Goal: Transaction & Acquisition: Purchase product/service

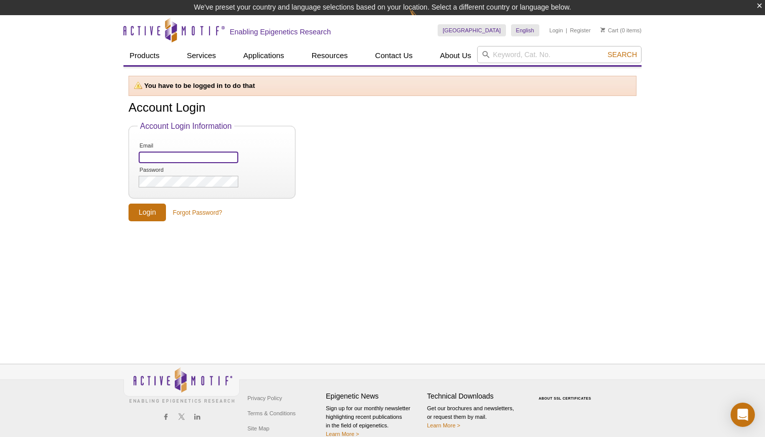
type input "Strimm20@gmail.com"
click at [149, 218] on input "Login" at bounding box center [146, 213] width 37 height 18
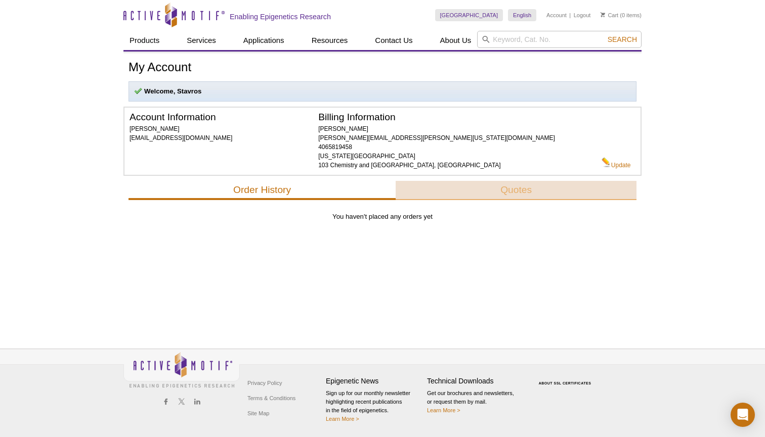
click at [520, 188] on button "Quotes" at bounding box center [515, 190] width 241 height 19
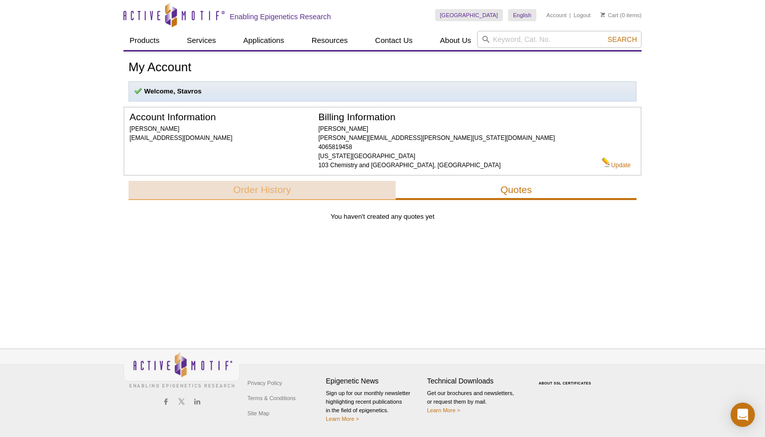
click at [336, 188] on button "Order History" at bounding box center [261, 190] width 267 height 19
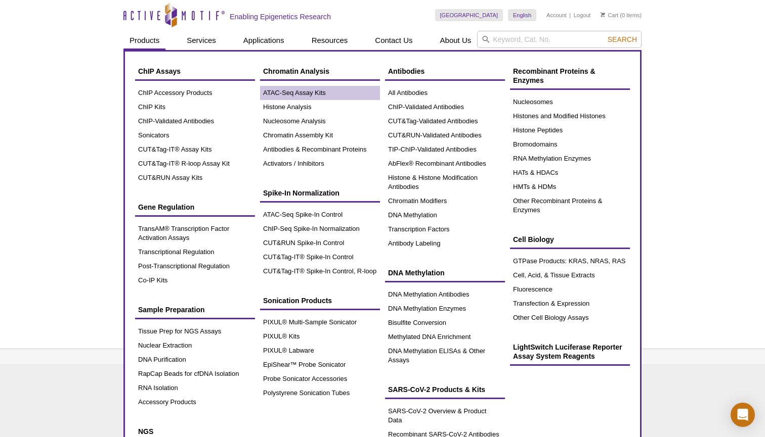
click at [349, 94] on link "ATAC-Seq Assay Kits" at bounding box center [320, 93] width 120 height 14
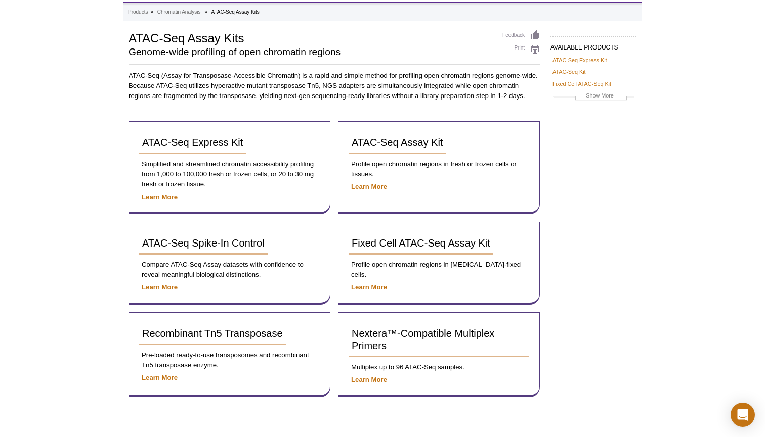
scroll to position [48, 0]
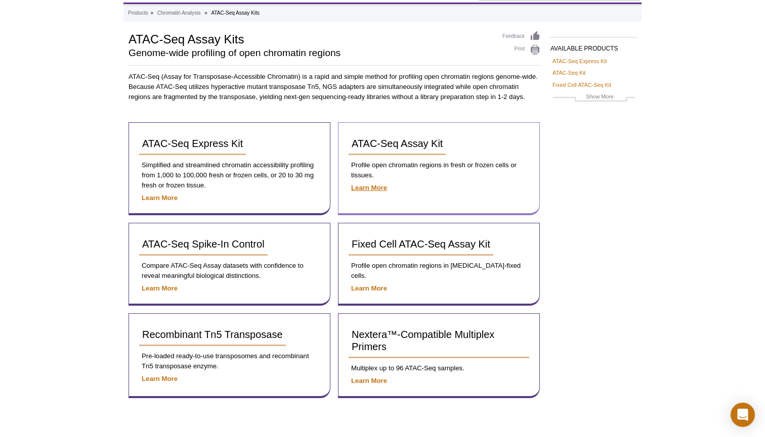
click at [359, 185] on strong "Learn More" at bounding box center [369, 188] width 36 height 8
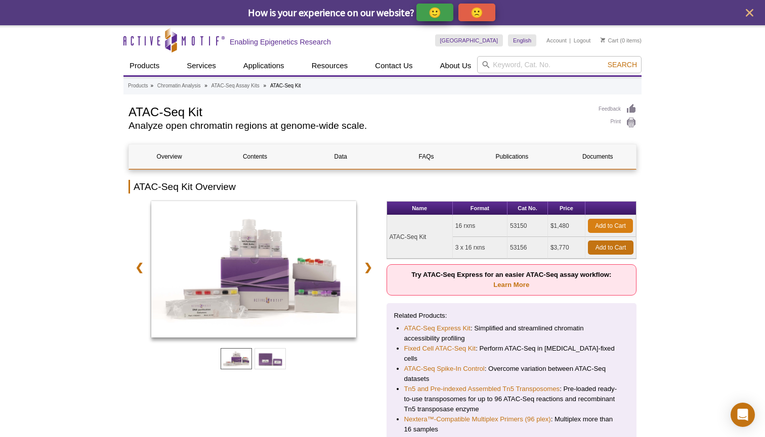
click at [599, 227] on link "Add to Cart" at bounding box center [610, 226] width 45 height 14
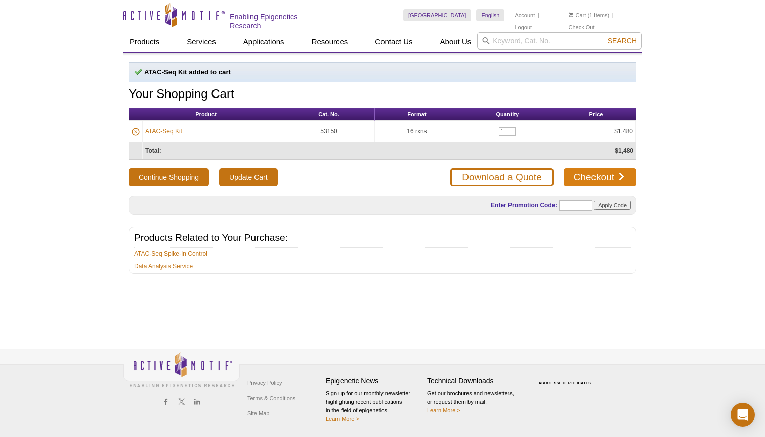
click at [610, 176] on link "Checkout" at bounding box center [599, 177] width 73 height 18
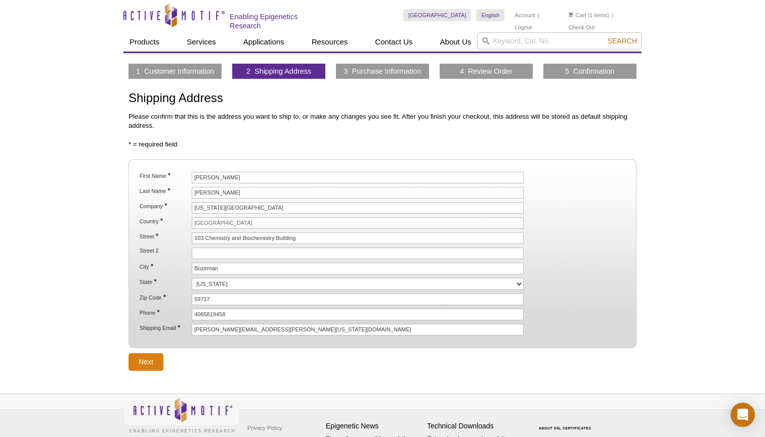
click at [150, 355] on input "Next" at bounding box center [145, 362] width 35 height 18
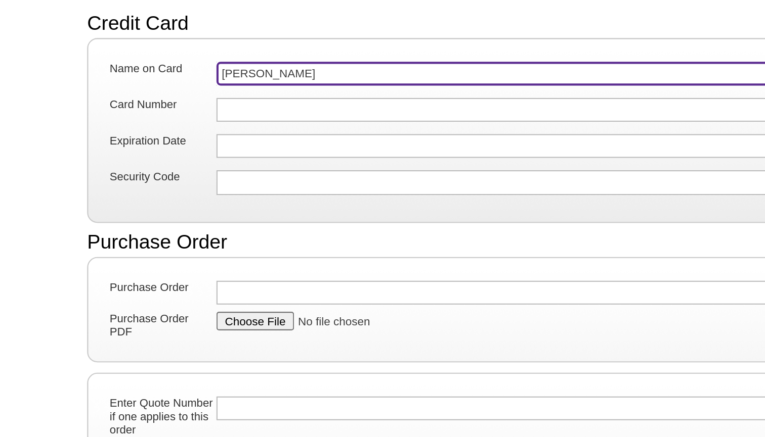
drag, startPoint x: 152, startPoint y: 34, endPoint x: 81, endPoint y: 36, distance: 71.3
click at [138, 162] on li "Name on Card Stavros Trimmer" at bounding box center [383, 170] width 490 height 16
type input "Zackary Jay"
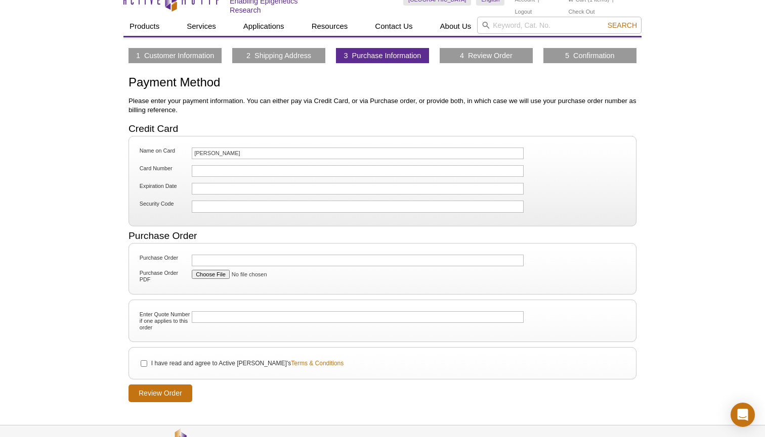
scroll to position [9, 0]
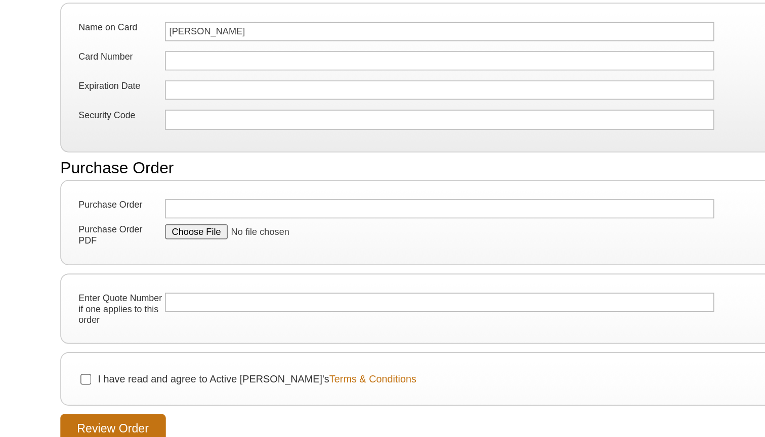
click at [141, 367] on input "I have read and agree to Active [PERSON_NAME]'s Terms & Conditions" at bounding box center [144, 370] width 7 height 7
checkbox input "true"
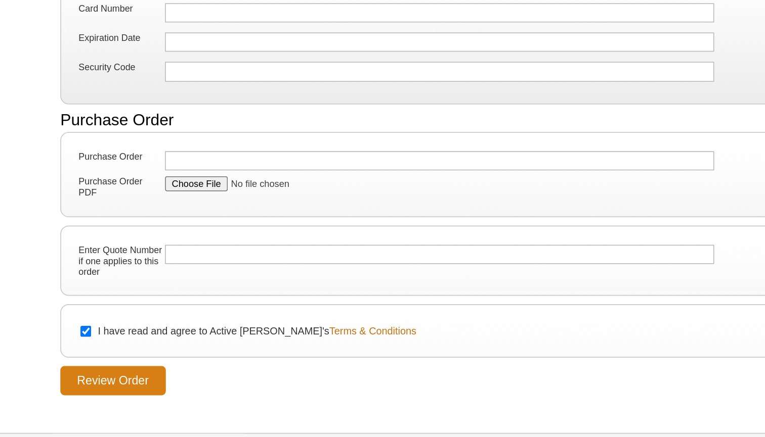
click at [128, 391] on input "Review Order" at bounding box center [160, 400] width 64 height 18
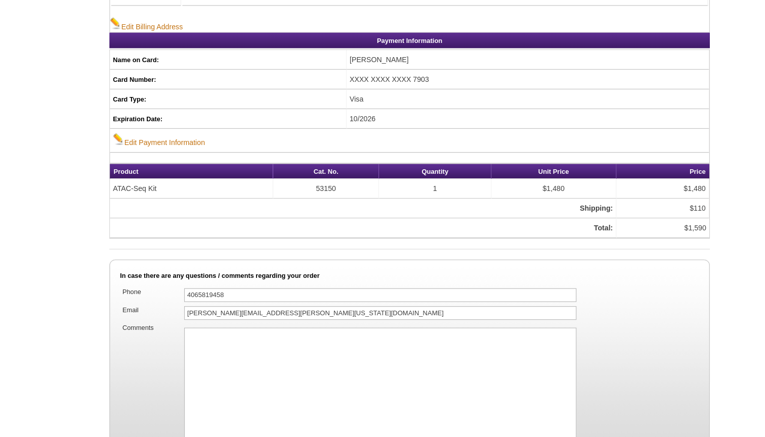
scroll to position [433, 0]
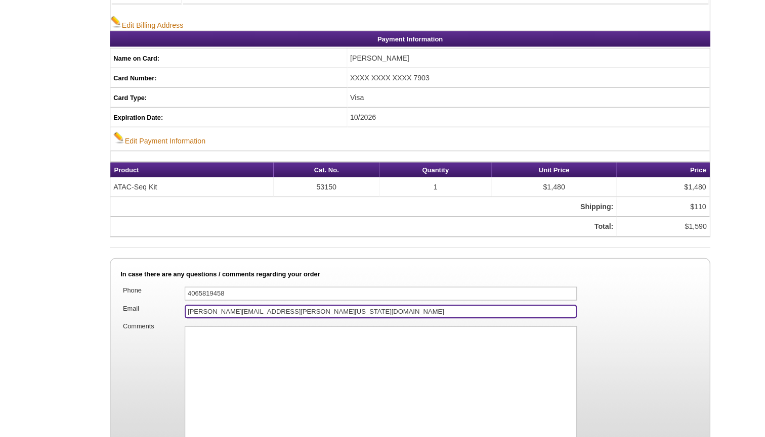
click at [210, 325] on input "[PERSON_NAME][EMAIL_ADDRESS][PERSON_NAME][US_STATE][DOMAIN_NAME]" at bounding box center [358, 331] width 332 height 12
type input "strimm20@gmail.com"
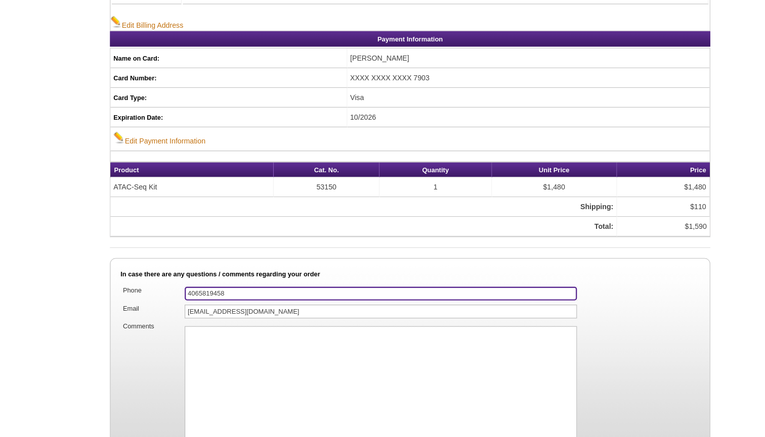
click at [192, 310] on input "4065819458‬" at bounding box center [358, 316] width 332 height 12
type input "5055044192"
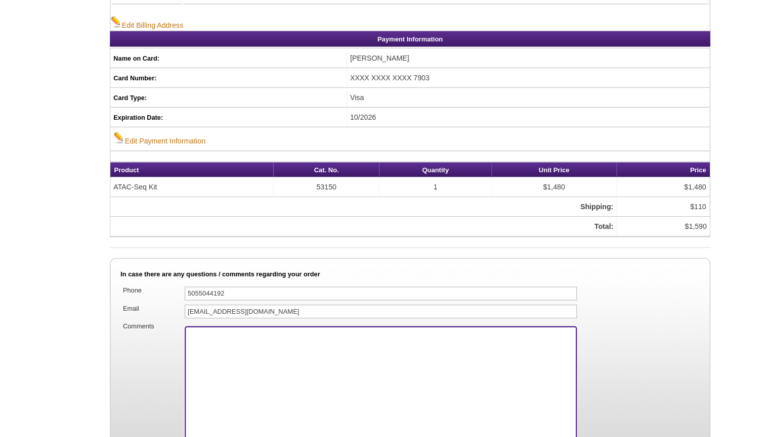
click at [224, 343] on textarea "Comments" at bounding box center [358, 406] width 332 height 126
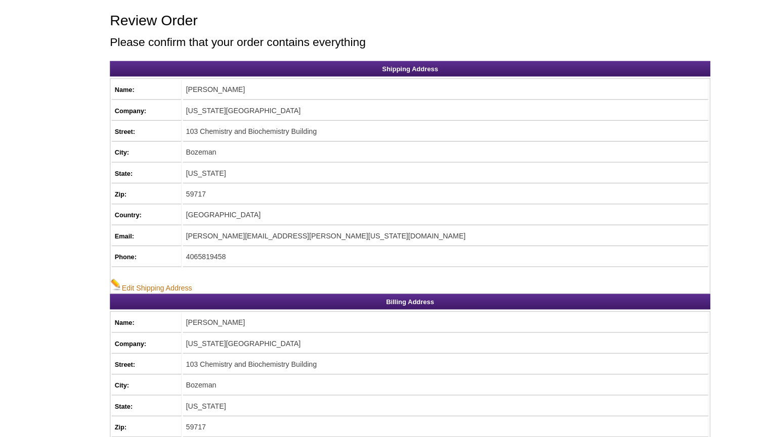
scroll to position [67, 0]
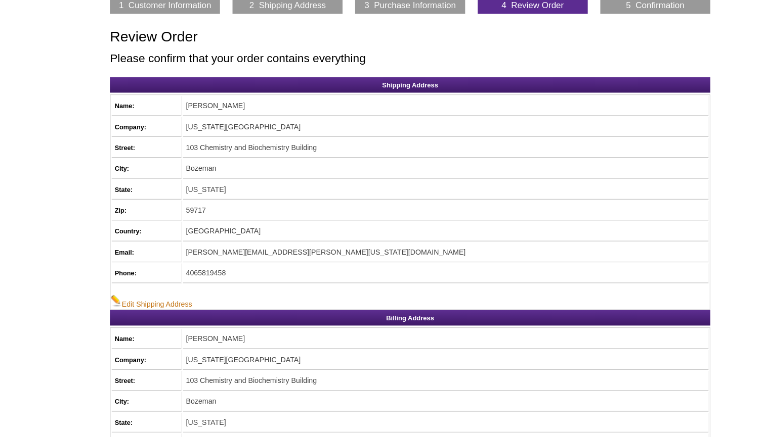
click at [228, 95] on td "Zackary Jay" at bounding box center [412, 89] width 445 height 17
click at [230, 92] on td "Zackary Jay" at bounding box center [412, 89] width 445 height 17
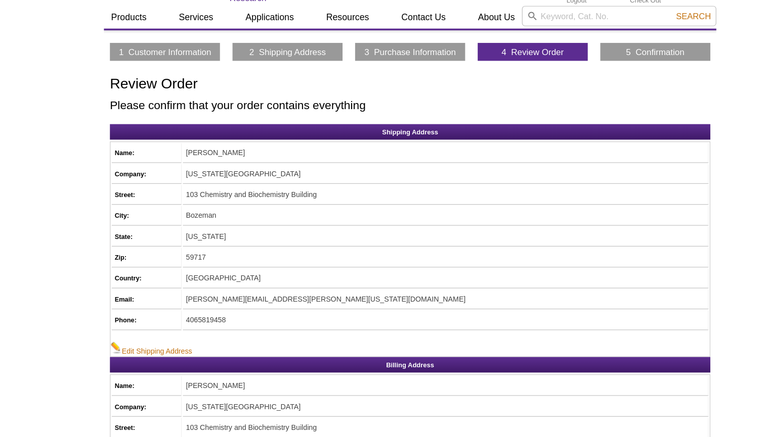
click at [246, 42] on link "2 Shipping Address" at bounding box center [278, 43] width 65 height 9
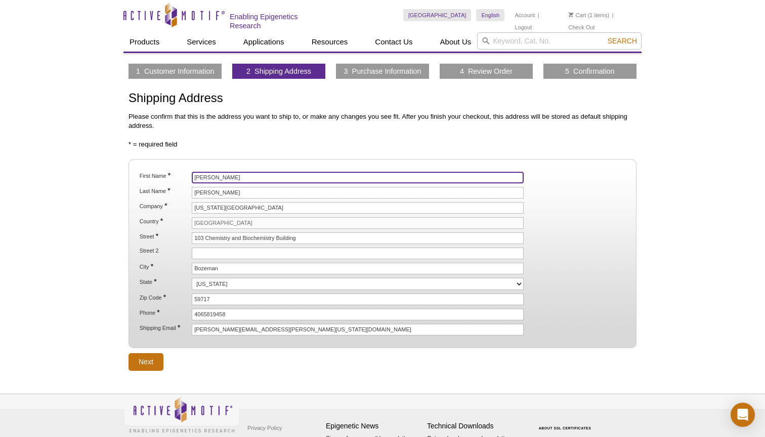
click at [202, 176] on input "[PERSON_NAME]" at bounding box center [358, 178] width 332 height 12
type input "Stavros"
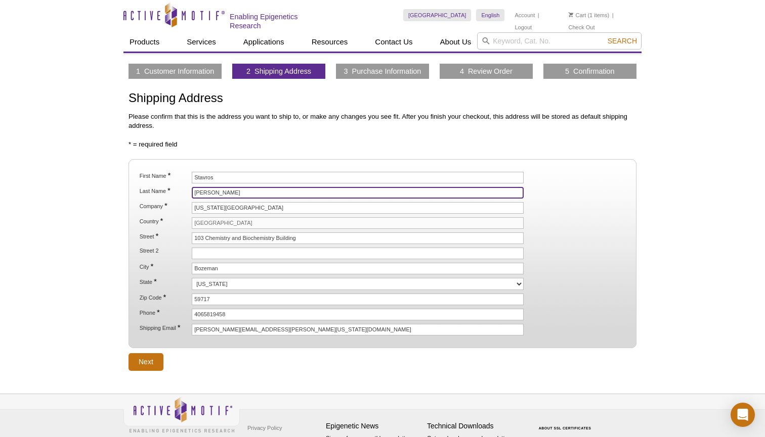
click at [199, 192] on input "[PERSON_NAME]" at bounding box center [358, 193] width 332 height 12
type input "Trimmer"
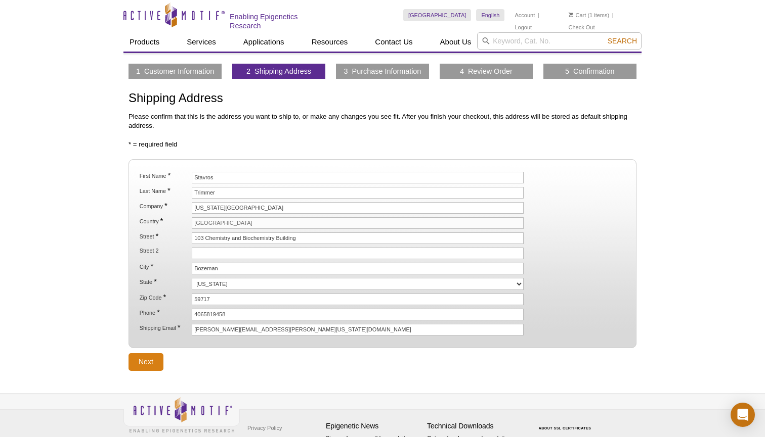
click at [142, 354] on input "Next" at bounding box center [145, 362] width 35 height 18
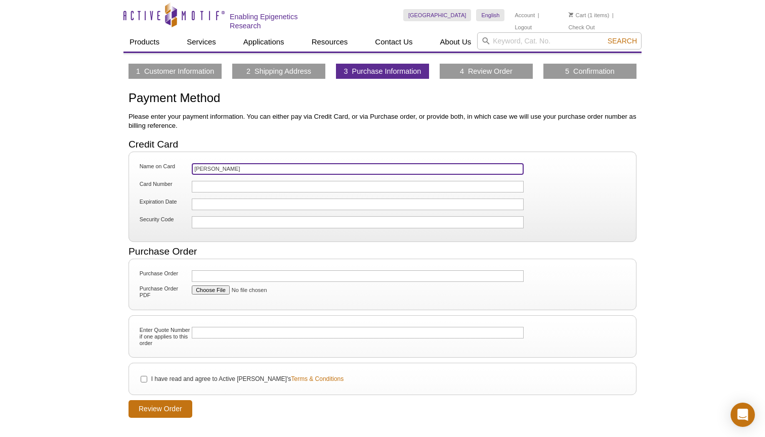
click at [224, 165] on input "[PERSON_NAME]" at bounding box center [358, 169] width 332 height 12
type input "[PERSON_NAME]"
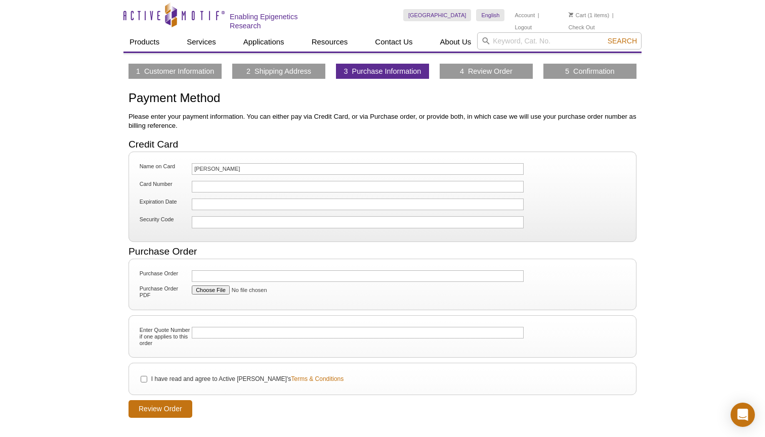
click at [206, 199] on div at bounding box center [358, 205] width 332 height 12
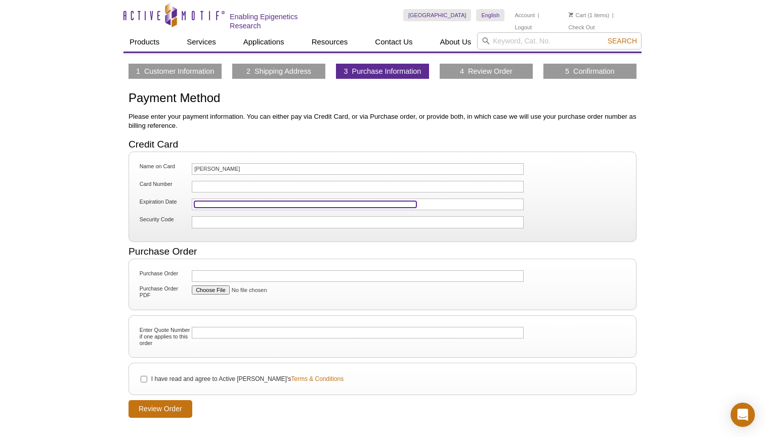
click at [143, 379] on input "I have read and agree to Active [PERSON_NAME]'s Terms & Conditions" at bounding box center [144, 379] width 7 height 7
checkbox input "true"
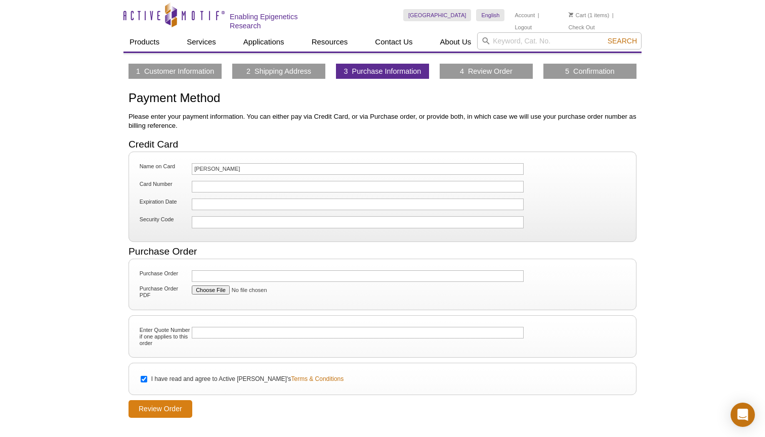
click at [157, 411] on input "Review Order" at bounding box center [160, 410] width 64 height 18
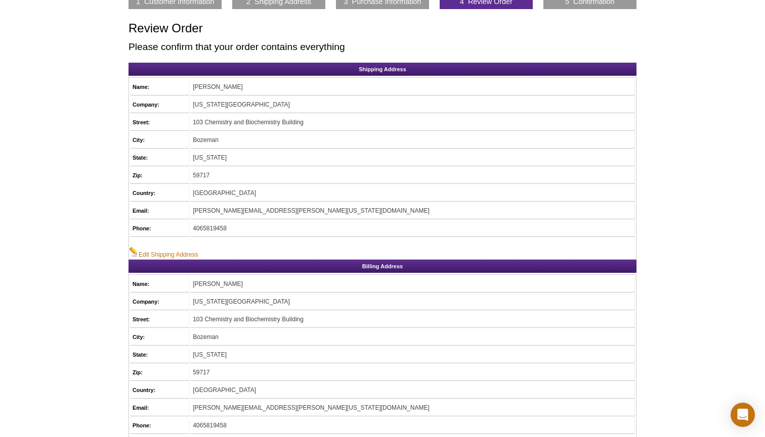
scroll to position [70, 0]
click at [152, 251] on link "Edit Shipping Address" at bounding box center [163, 253] width 69 height 13
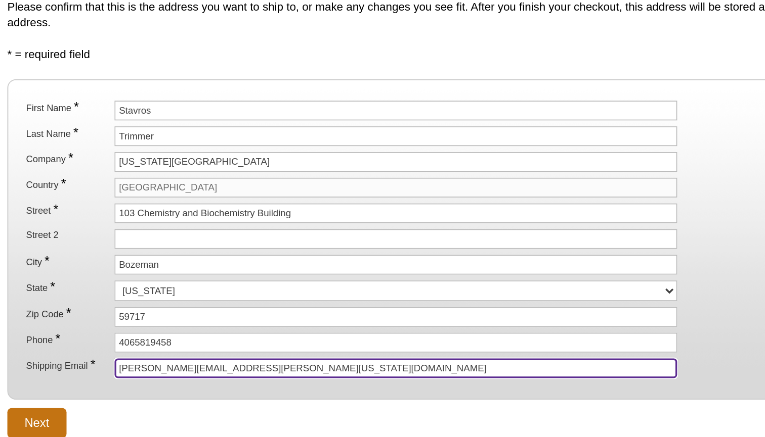
click at [192, 324] on input "[PERSON_NAME][EMAIL_ADDRESS][PERSON_NAME][US_STATE][DOMAIN_NAME]" at bounding box center [358, 330] width 332 height 12
type input "[EMAIL_ADDRESS][DOMAIN_NAME]"
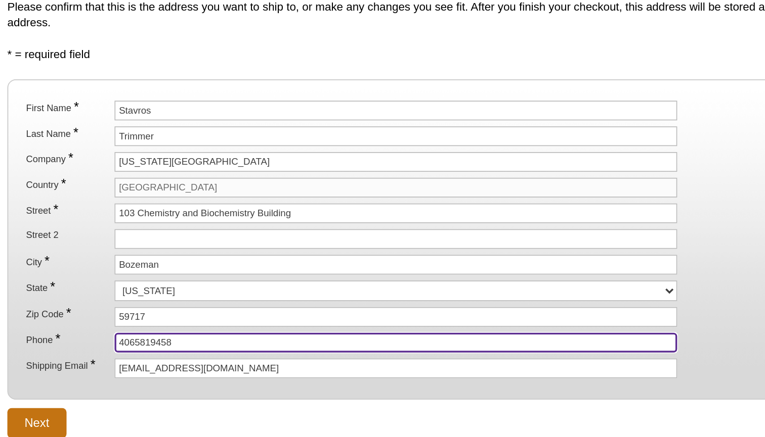
click at [192, 309] on input "4065819458‬" at bounding box center [358, 315] width 332 height 12
type input "5055044192"
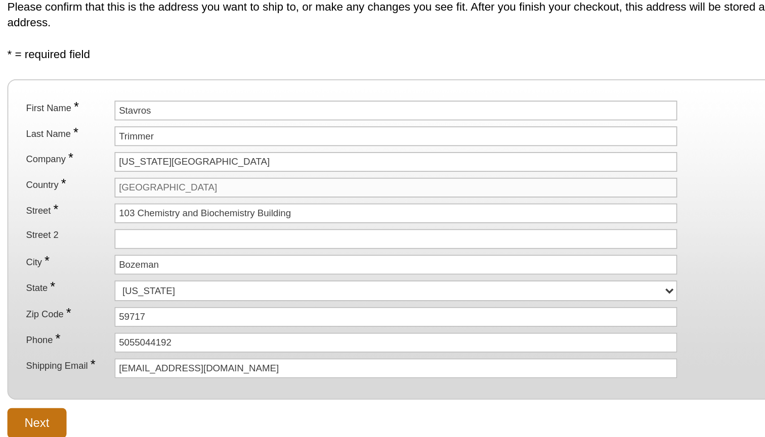
click at [128, 233] on form "* = required field First Name * [PERSON_NAME] Last Name * Trimmer Company * [US…" at bounding box center [382, 255] width 508 height 231
click at [128, 353] on input "Next" at bounding box center [145, 362] width 35 height 18
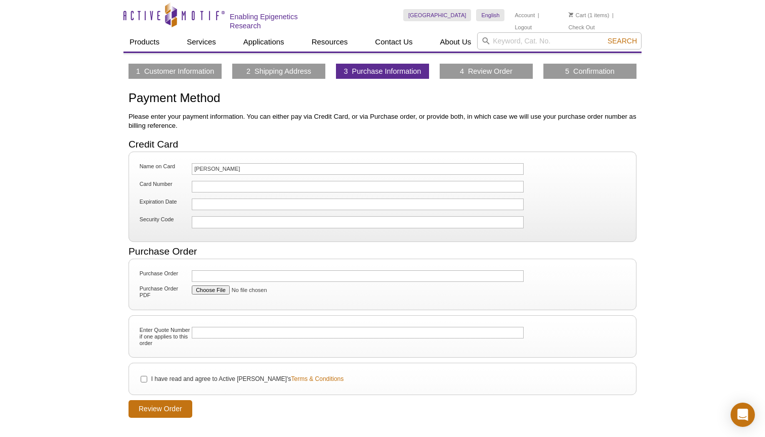
click at [143, 380] on input "I have read and agree to Active Motif's Terms & Conditions" at bounding box center [144, 379] width 7 height 7
checkbox input "true"
click at [151, 403] on input "Review Order" at bounding box center [160, 410] width 64 height 18
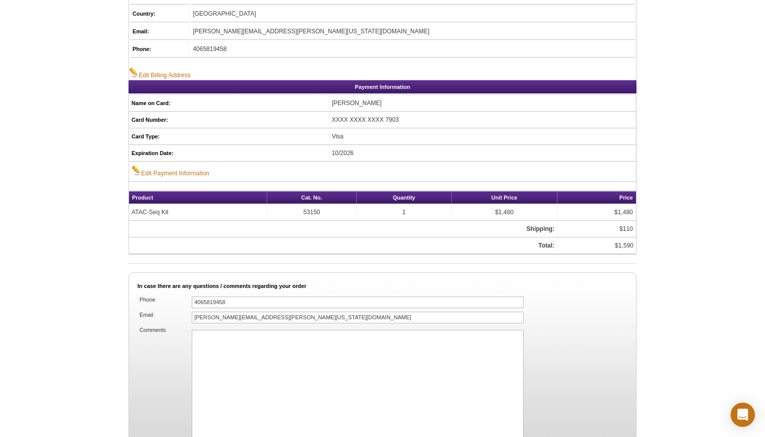
scroll to position [448, 0]
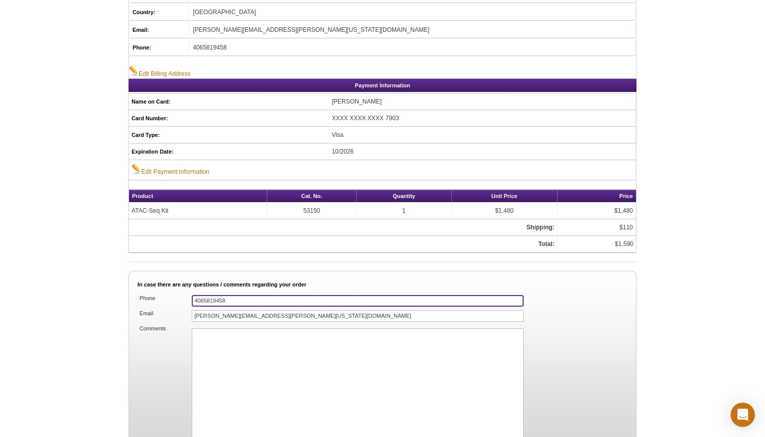
click at [215, 299] on input "4065819458‬" at bounding box center [358, 301] width 332 height 12
type input "505504419"
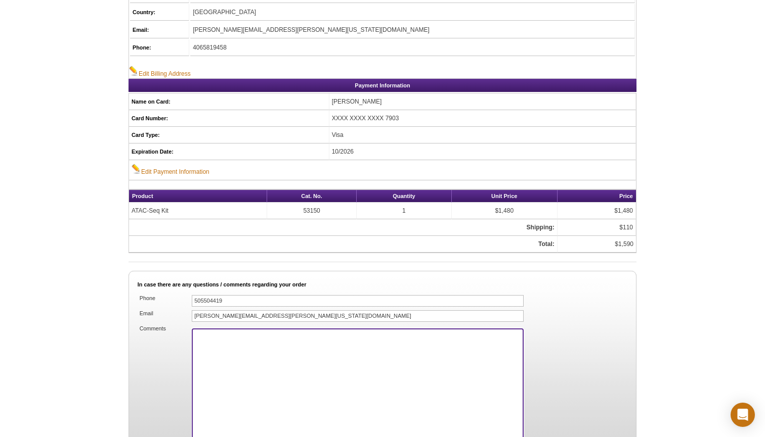
click at [208, 393] on textarea "Comments" at bounding box center [358, 392] width 332 height 126
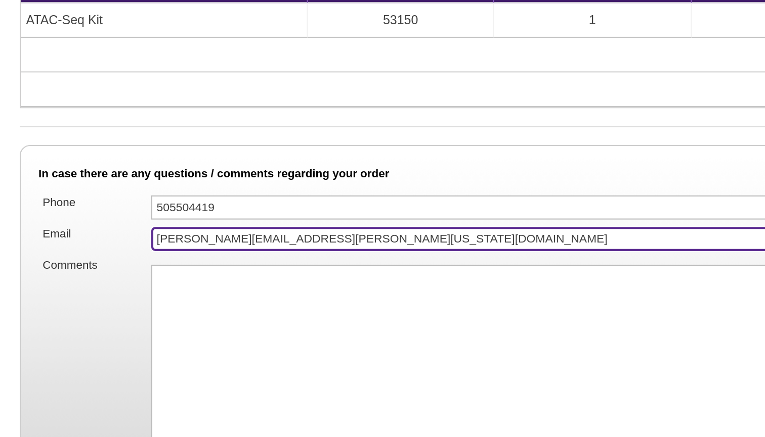
click at [192, 336] on input "[PERSON_NAME][EMAIL_ADDRESS][PERSON_NAME][US_STATE][DOMAIN_NAME]" at bounding box center [358, 342] width 332 height 12
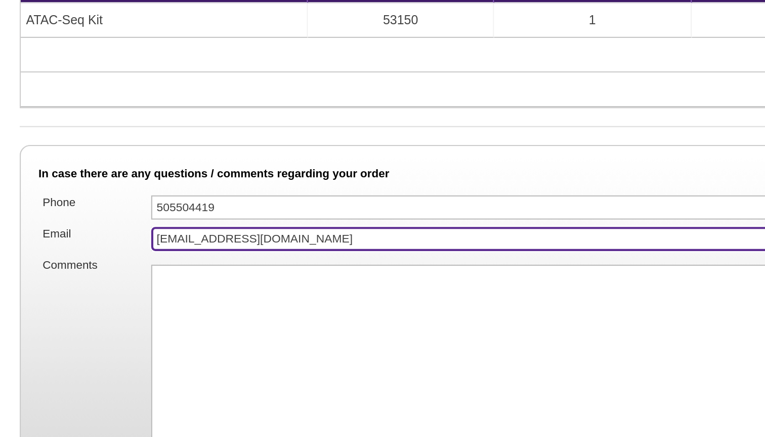
scroll to position [517, 0]
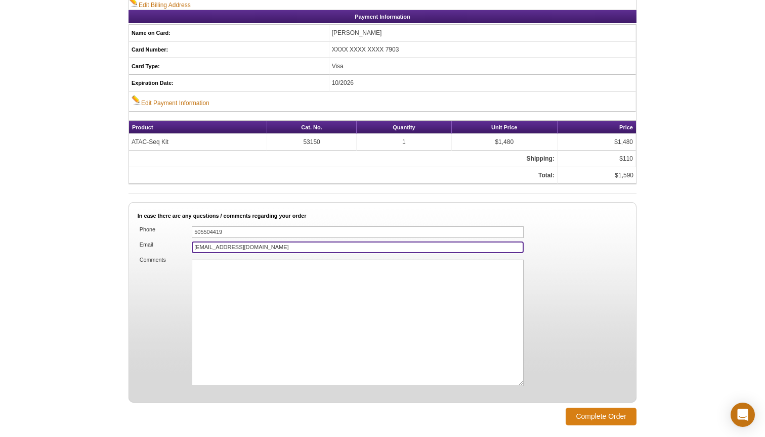
type input "[EMAIL_ADDRESS][DOMAIN_NAME]"
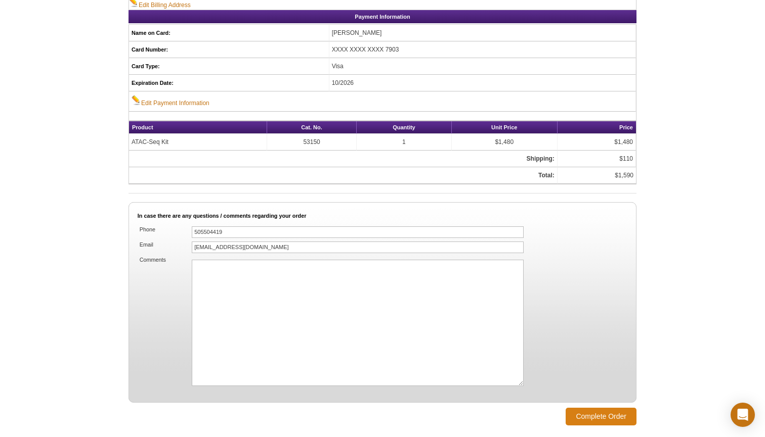
click at [574, 416] on input "Complete Order" at bounding box center [600, 417] width 71 height 18
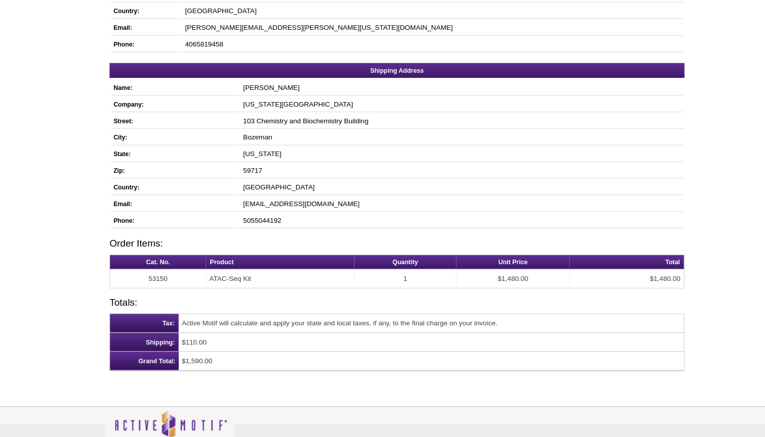
scroll to position [225, 0]
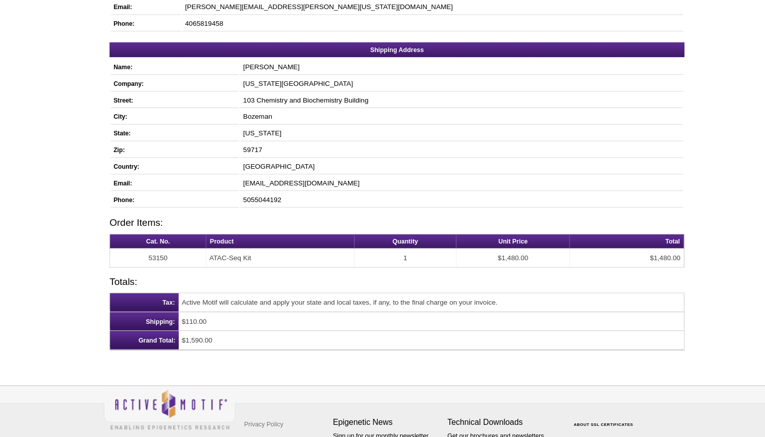
drag, startPoint x: 165, startPoint y: 300, endPoint x: 192, endPoint y: 299, distance: 26.8
click at [192, 344] on td "$1,590.00" at bounding box center [413, 352] width 446 height 17
copy td "1,590.00"
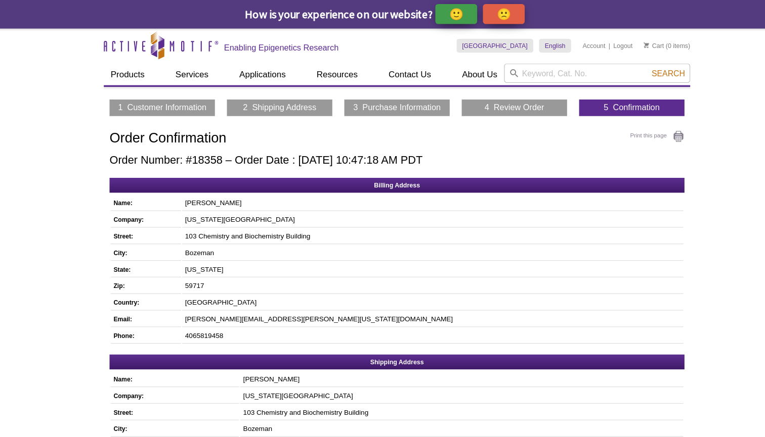
scroll to position [0, 0]
click at [588, 119] on link "Print this page" at bounding box center [612, 120] width 48 height 11
